Goal: Task Accomplishment & Management: Manage account settings

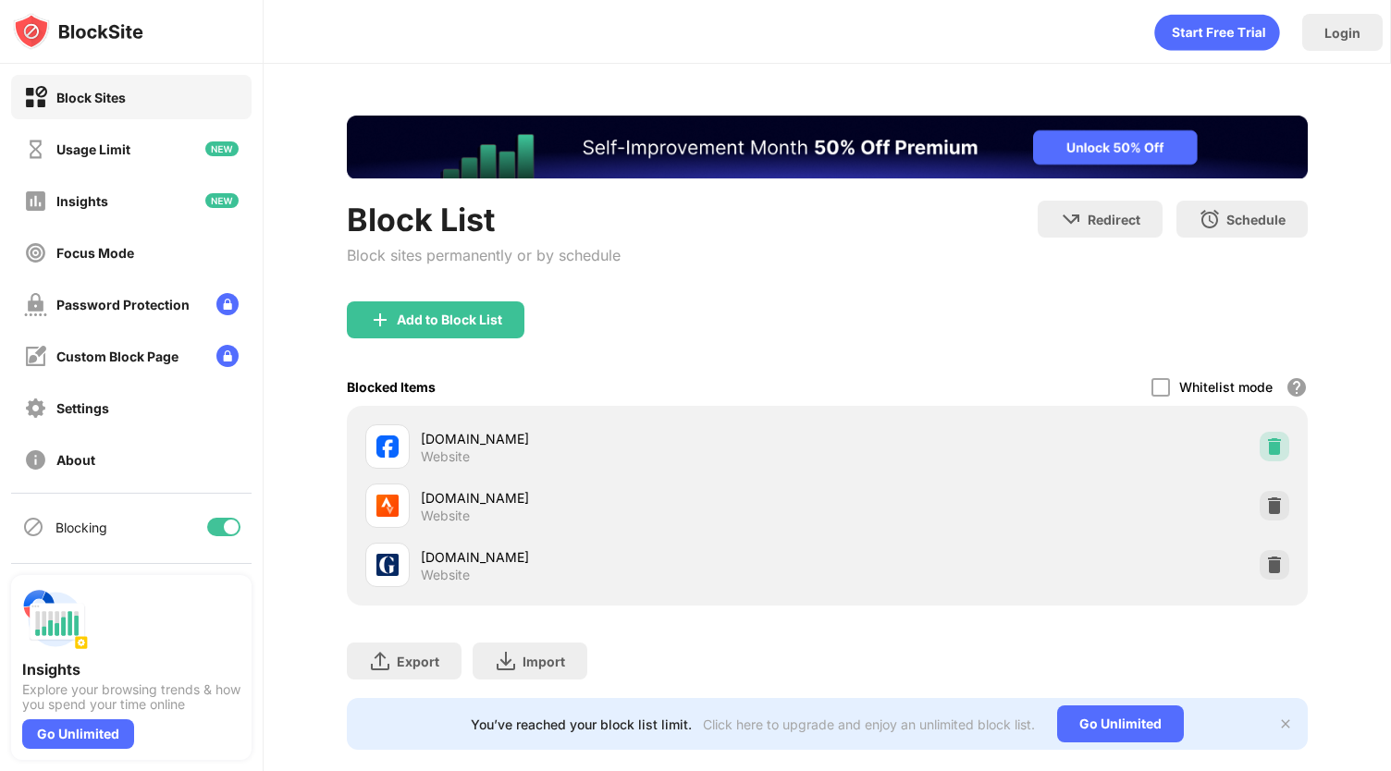
click at [1265, 450] on img at bounding box center [1274, 446] width 18 height 18
